Goal: Task Accomplishment & Management: Manage account settings

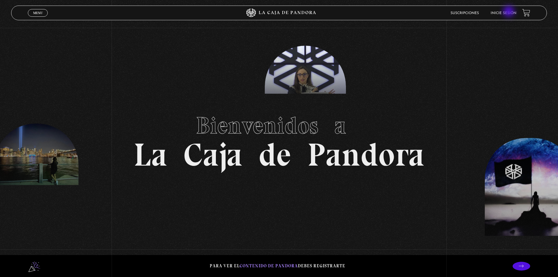
click at [505, 14] on link "Inicie sesión" at bounding box center [504, 13] width 26 height 4
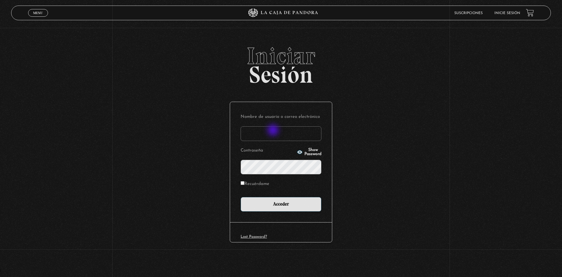
click at [274, 131] on input "Nombre de usuario o correo electrónico" at bounding box center [281, 133] width 81 height 15
type input "[EMAIL_ADDRESS][DOMAIN_NAME]"
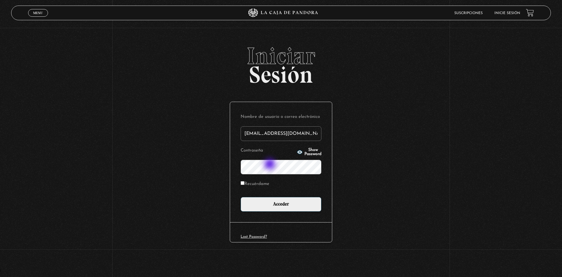
click at [241, 197] on input "Acceder" at bounding box center [281, 204] width 81 height 15
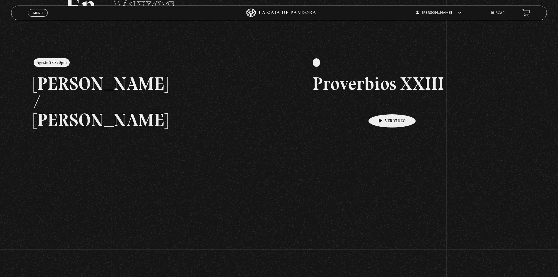
scroll to position [59, 0]
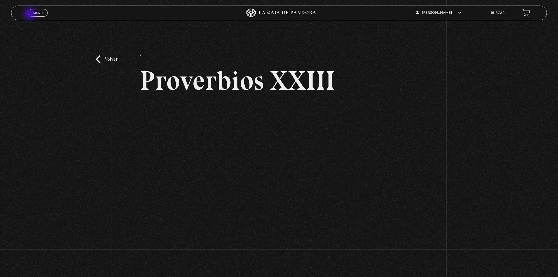
click at [33, 11] on span "Menu" at bounding box center [38, 13] width 10 height 4
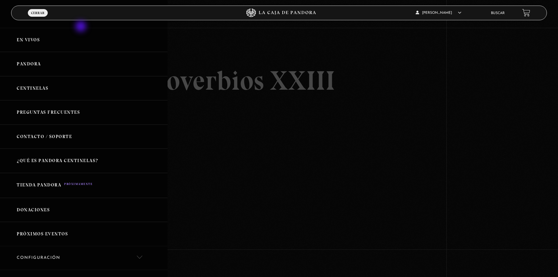
click at [186, 40] on div at bounding box center [279, 138] width 558 height 277
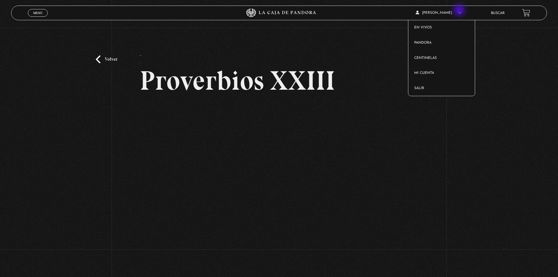
click at [461, 11] on span "Sofia Aguilar Suazo" at bounding box center [439, 13] width 46 height 4
click at [438, 89] on link "Salir" at bounding box center [441, 88] width 67 height 15
